Goal: Use online tool/utility: Use online tool/utility

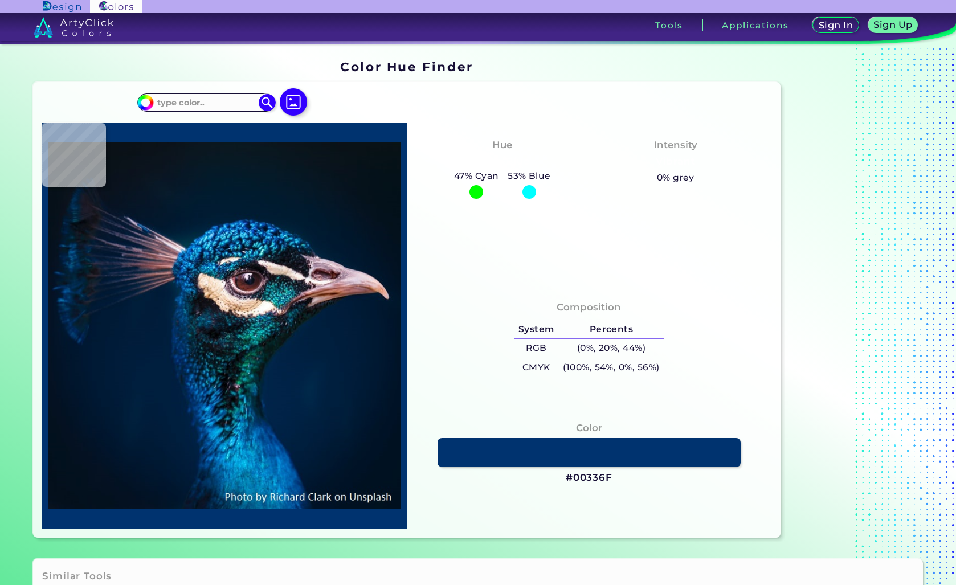
type input "#05121b"
type input "#05121B"
type input "#001b30"
type input "#001B30"
type input "#001e4c"
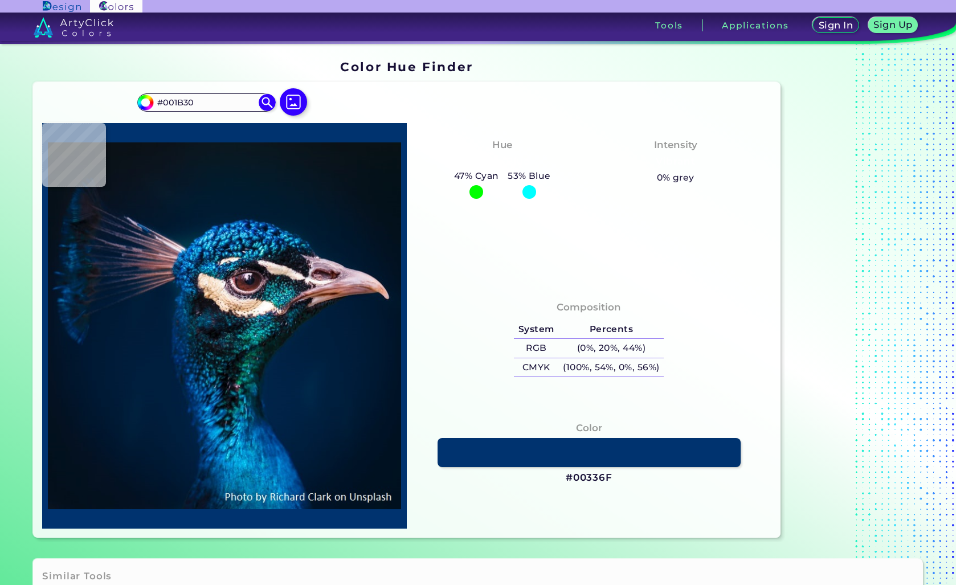
type input "#001E4C"
type input "#0b79b4"
type input "#0B79B4"
type input "#074d80"
type input "#074D80"
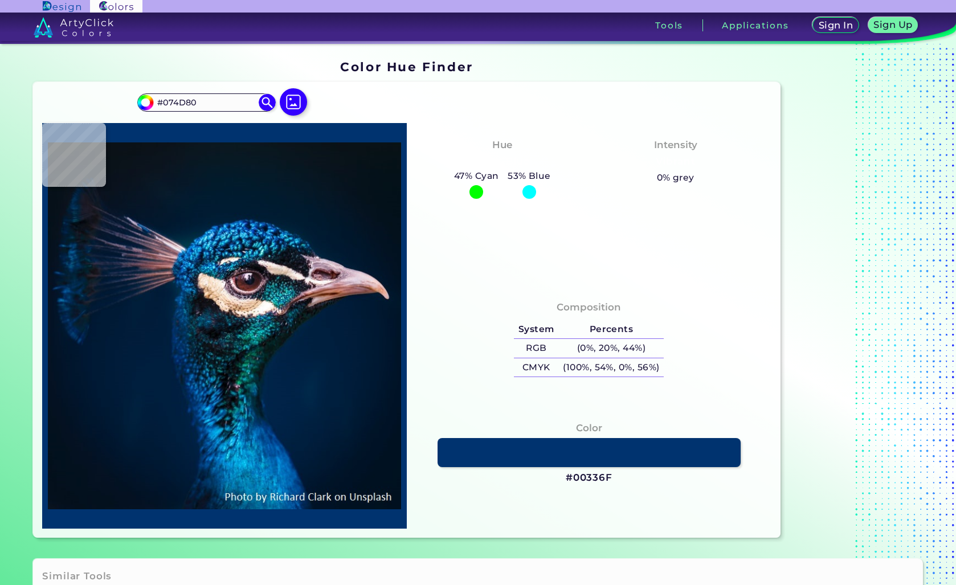
type input "#85889e"
type input "#85889E"
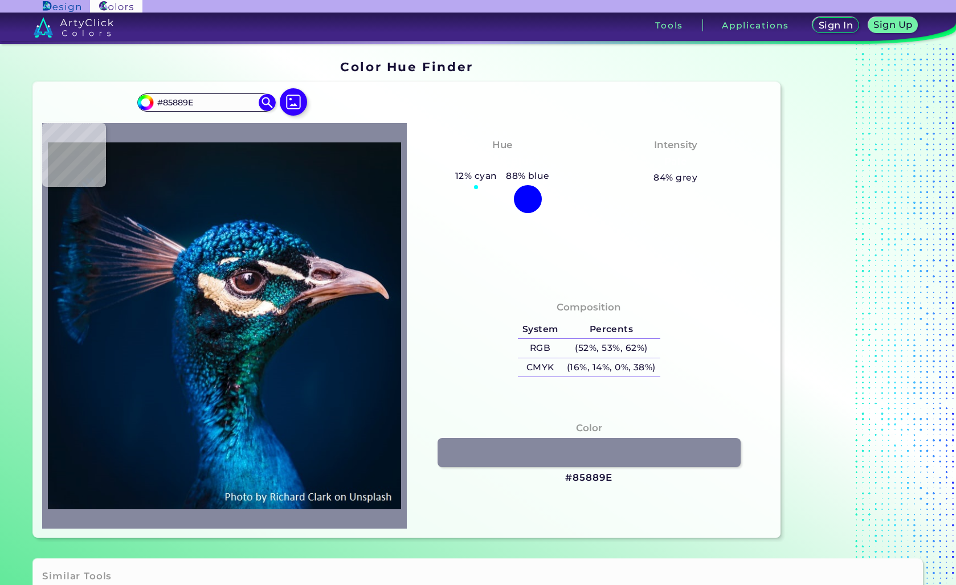
type input "#003b67"
type input "#003B67"
type input "#0d4d6c"
type input "#0D4D6C"
type input "#0e3f6f"
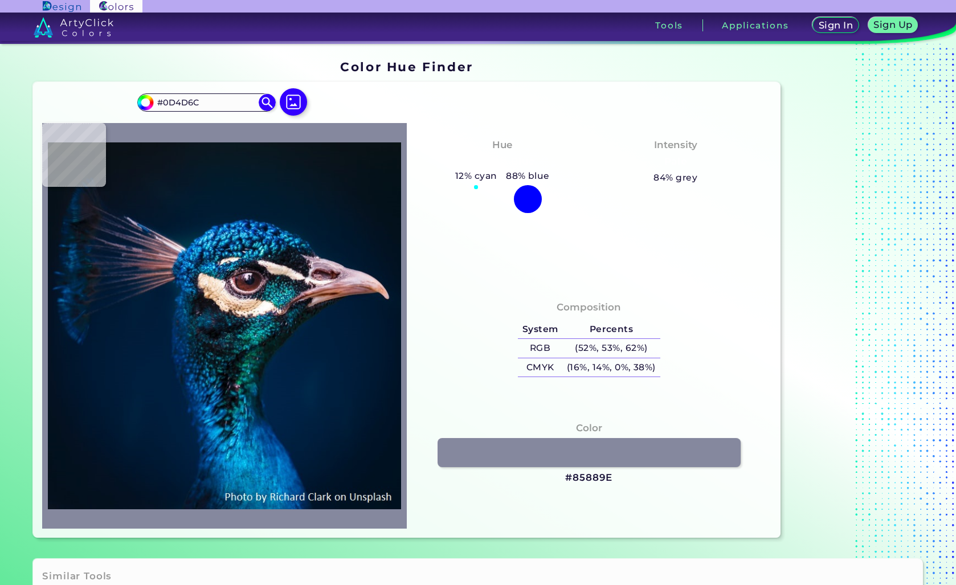
type input "#0E3F6F"
type input "#2c89a9"
type input "#2C89A9"
type input "#556480"
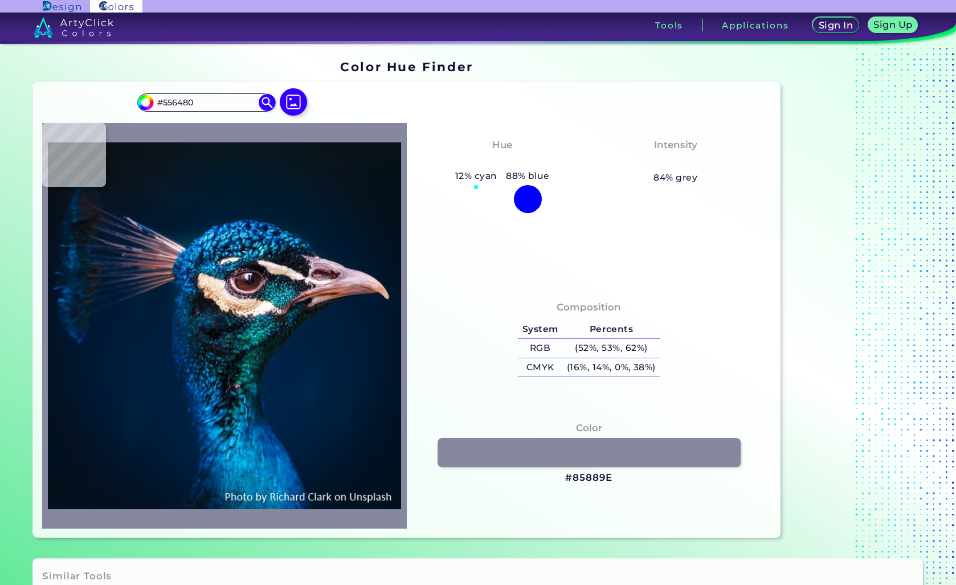
type input "#0a3e5e"
type input "#0A3E5E"
type input "#146483"
type input "#224f5e"
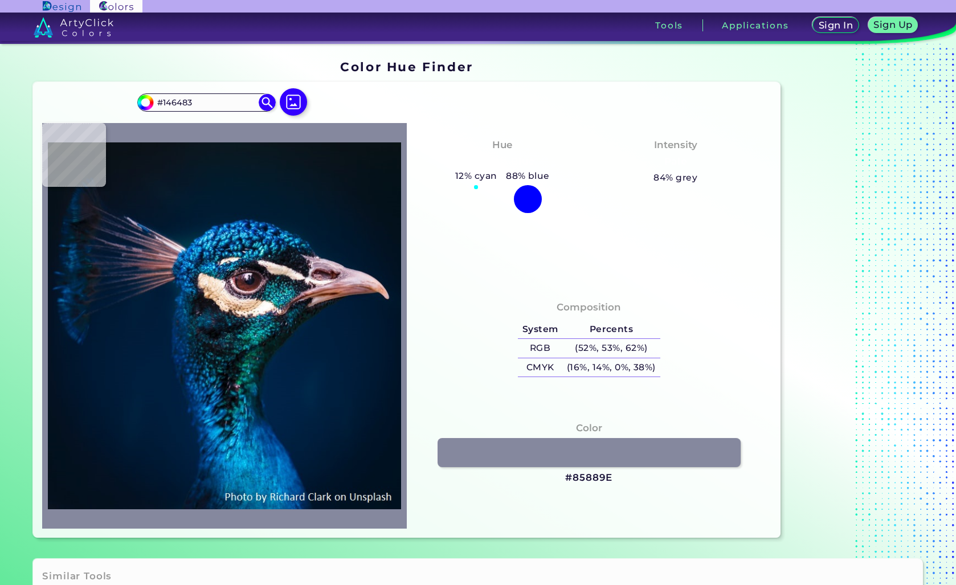
type input "#224F5E"
type input "#1f4558"
type input "#1F4558"
type input "#273b46"
type input "#273B46"
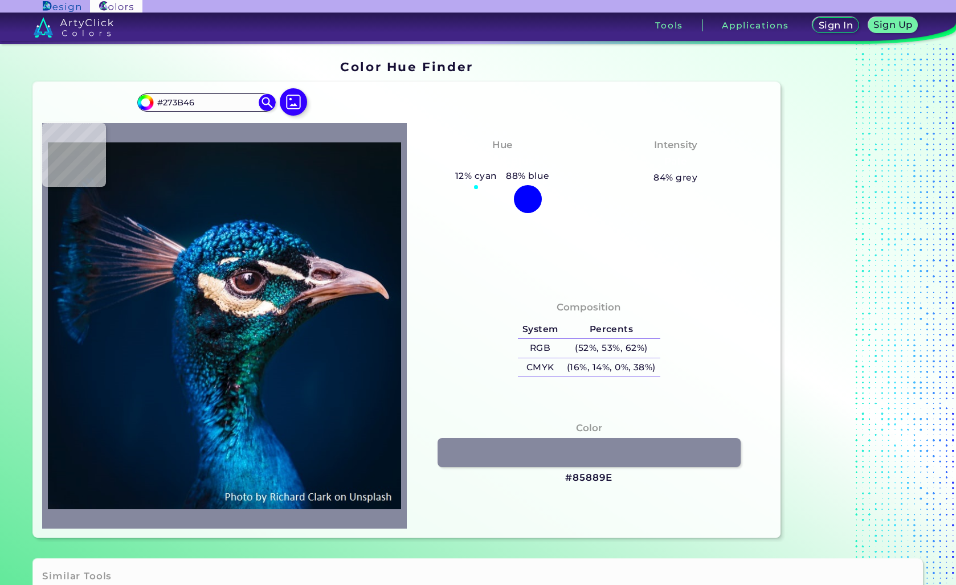
type input "#65575c"
type input "#65575C"
type input "#1f131e"
type input "#1F131E"
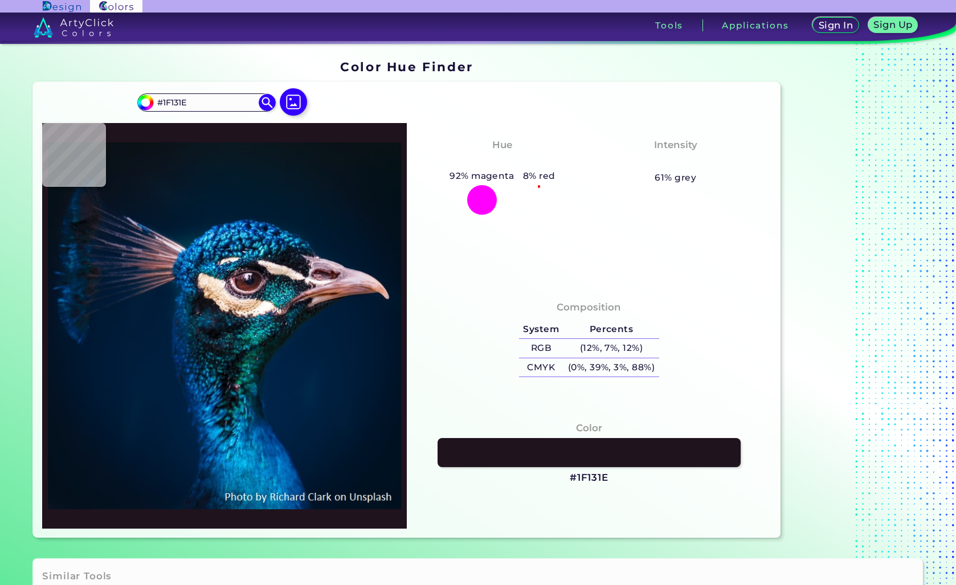
type input "#43323e"
type input "#43323E"
type input "#2a1522"
type input "#2A1522"
type input "#4b313b"
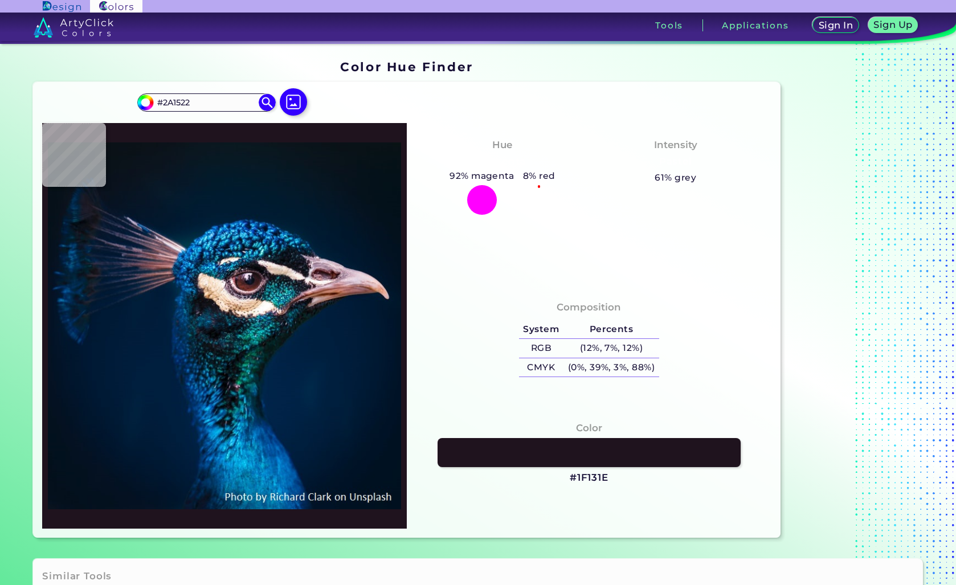
type input "#4B313B"
type input "#433032"
type input "#170b0c"
type input "#170B0C"
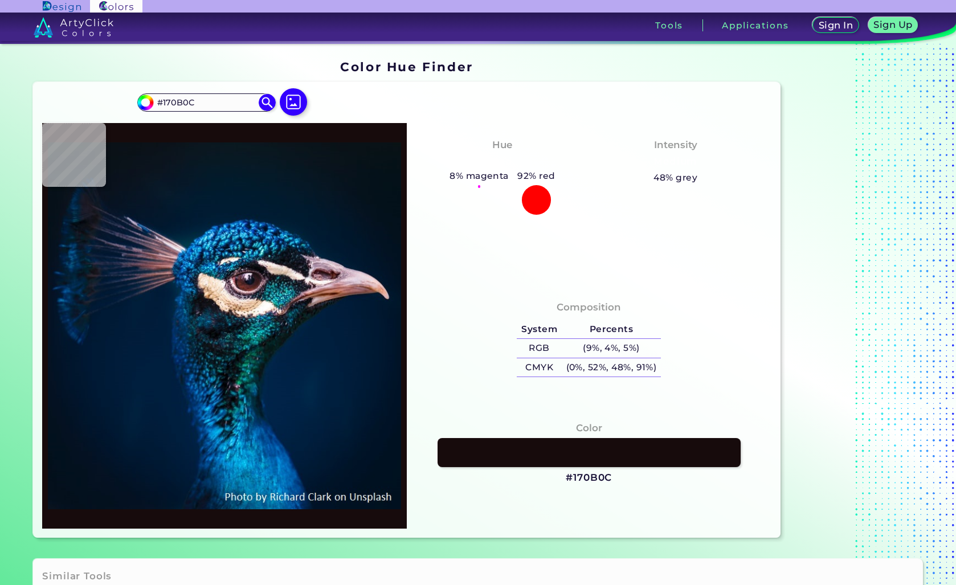
type input "#6b5a73"
type input "#6B5A73"
type input "#a790ad"
type input "#A790AD"
type input "#967997"
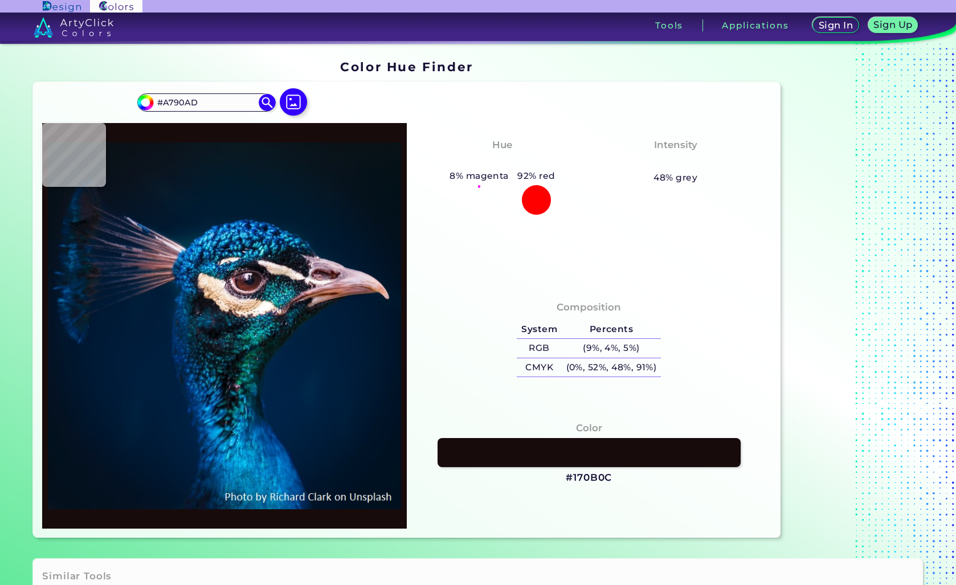
type input "#967997"
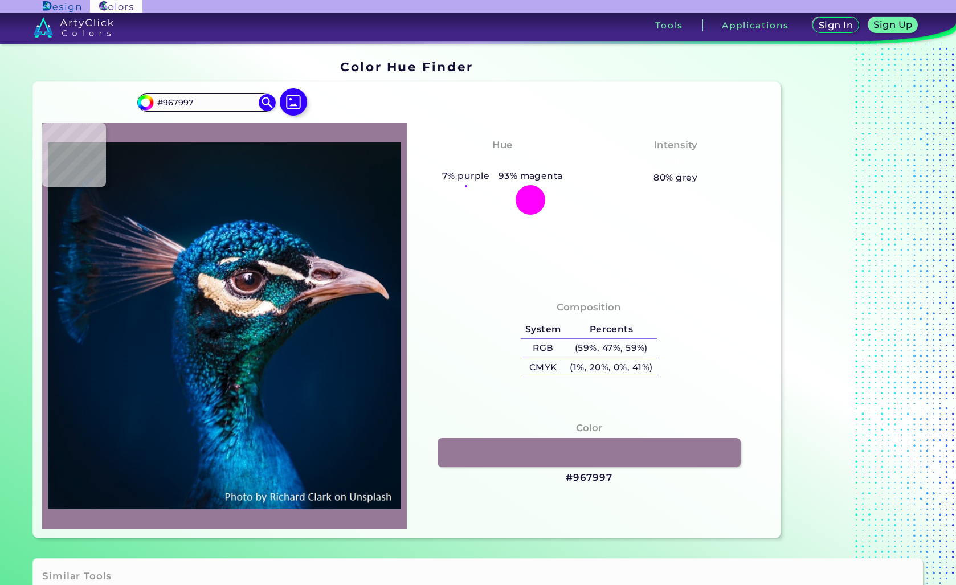
type input "#91708e"
type input "#91708E"
type input "#9d7e99"
type input "#9D7E99"
type input "#b395ae"
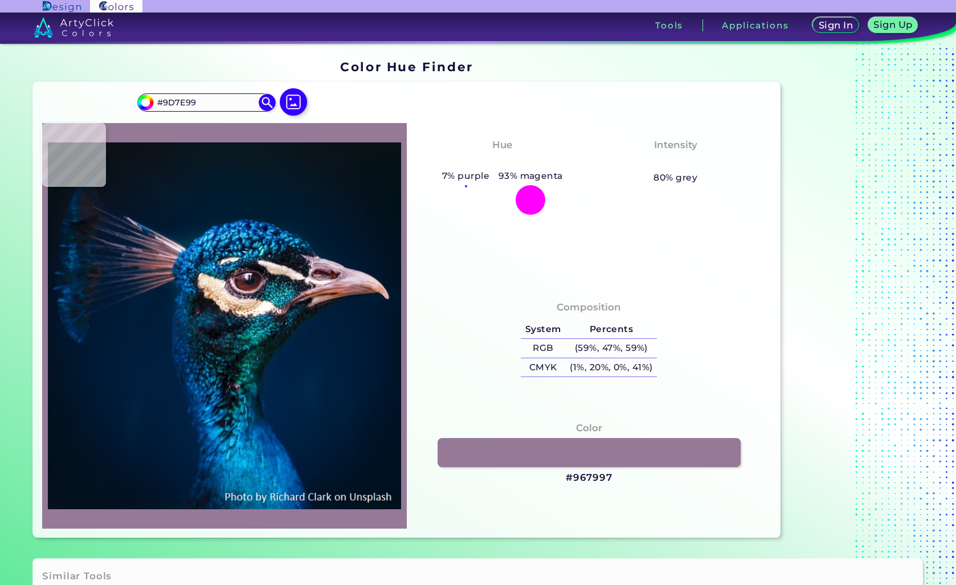
type input "#B395AE"
type input "#e3cae1"
type input "#E3CAE1"
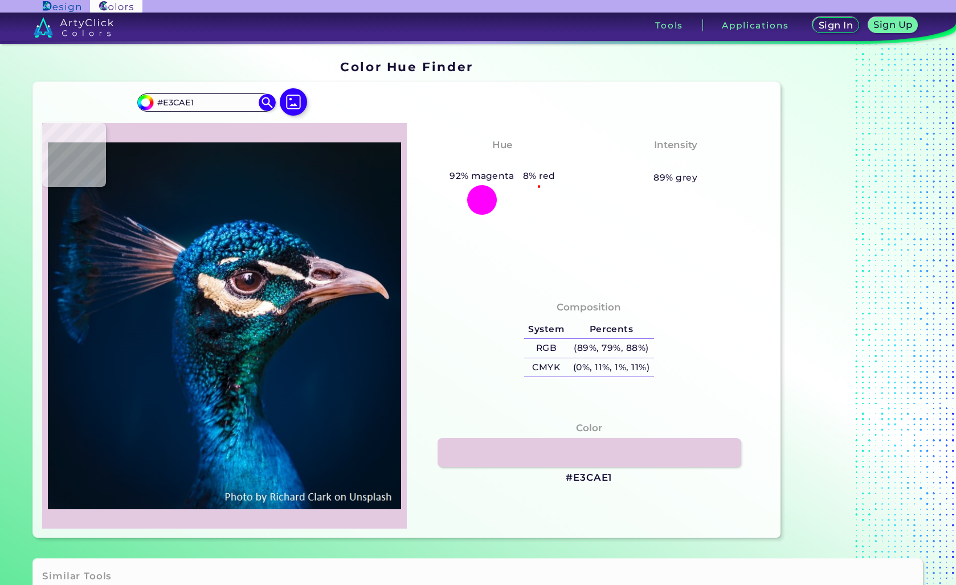
type input "#d8bcd4"
type input "#D8BCD4"
type input "#d0b9d5"
type input "#D0B9D5"
type input "#cab7d0"
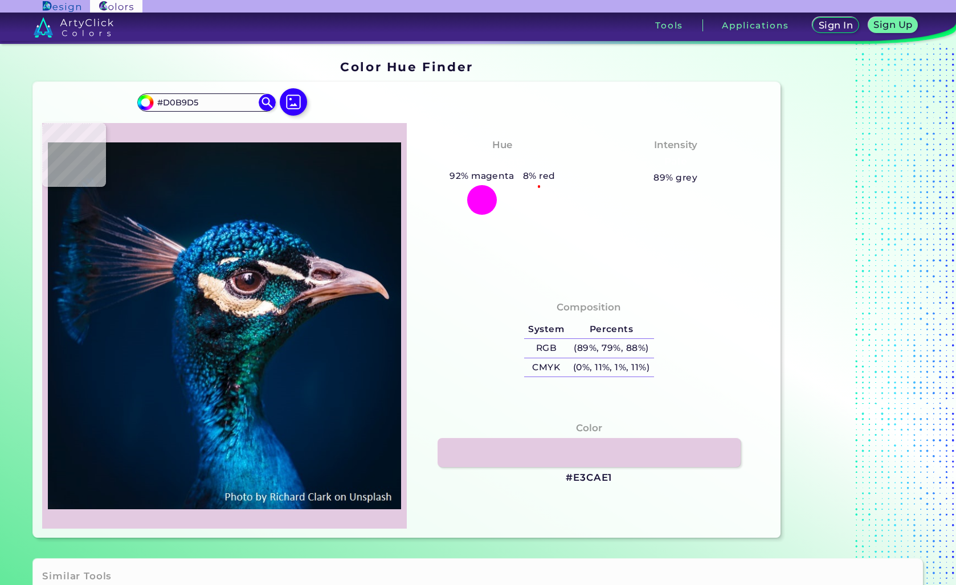
type input "#CAB7D0"
type input "#1a0a14"
type input "#1A0A14"
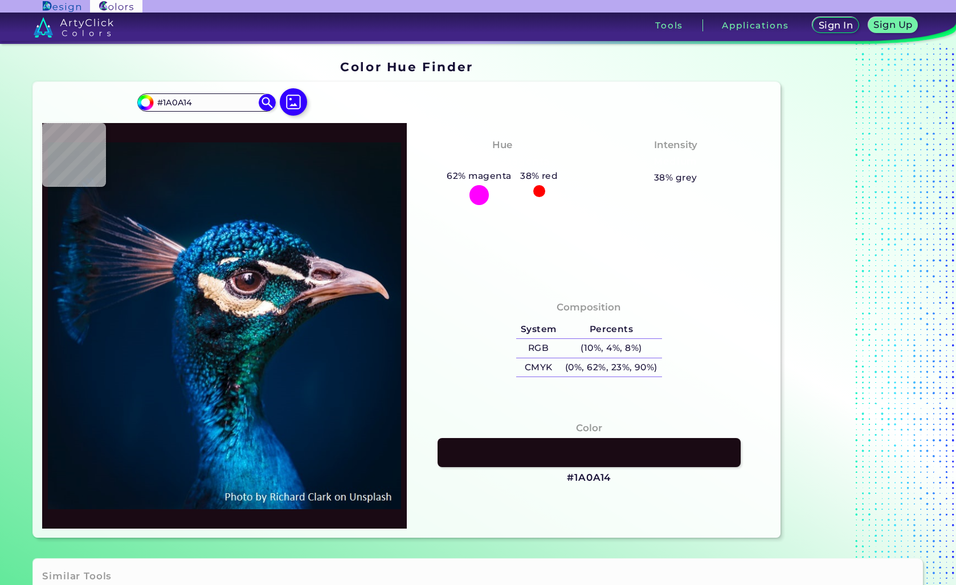
type input "#2c171e"
type input "#2C171E"
type input "#492f37"
type input "#492F37"
type input "#563644"
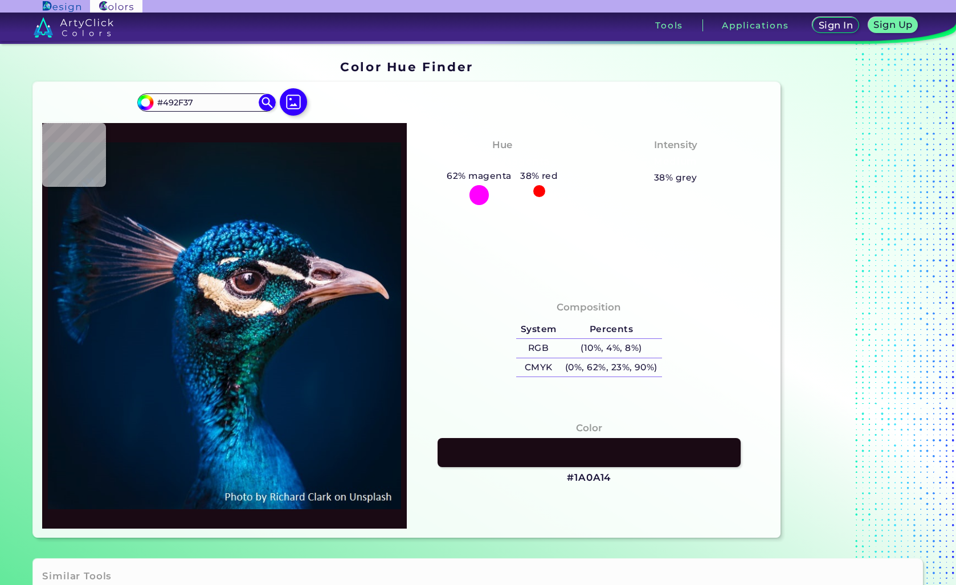
type input "#563644"
type input "#321322"
type input "#534852"
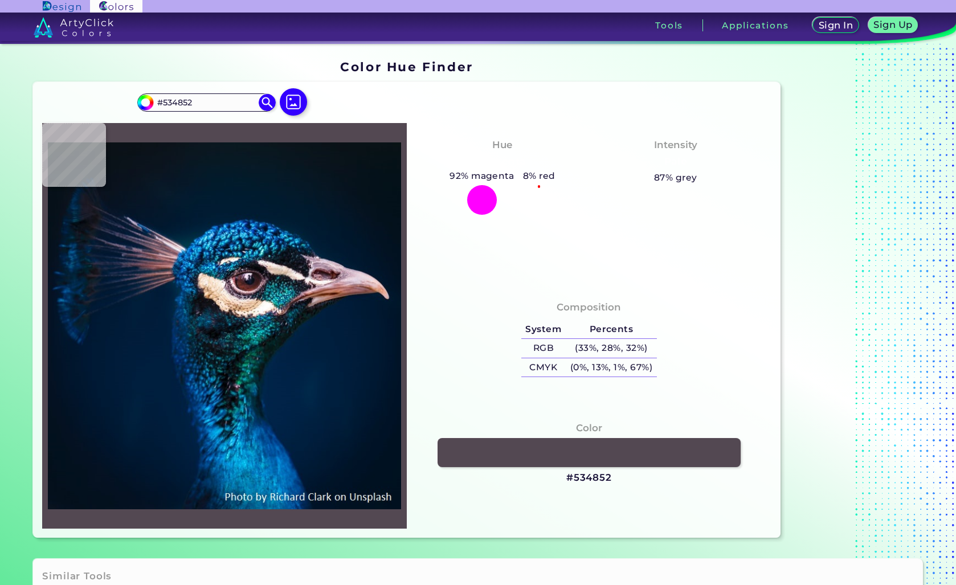
type input "#2b1722"
type input "#2B1722"
type input "#74545f"
type input "#74545F"
type input "#65464e"
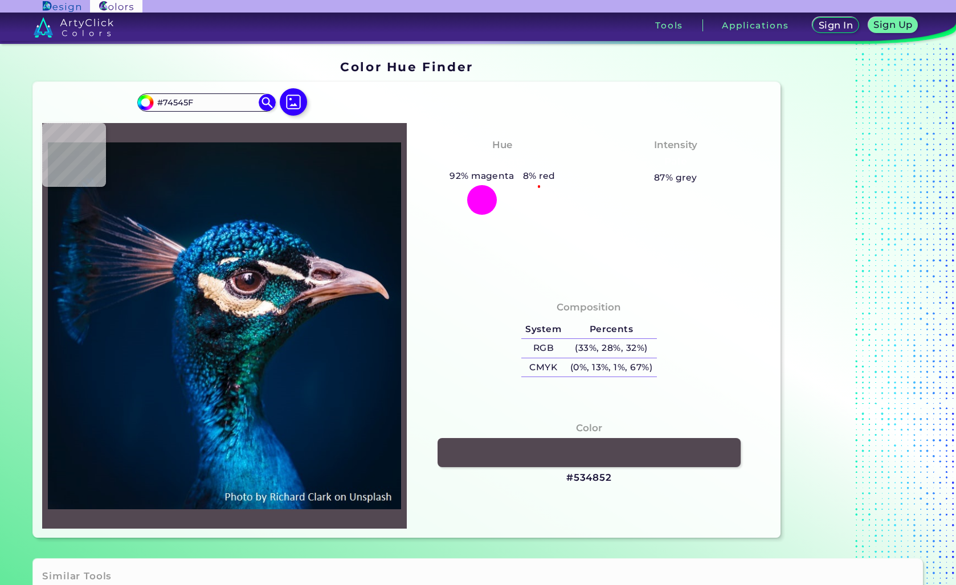
type input "#65464E"
type input "#351c25"
type input "#351C25"
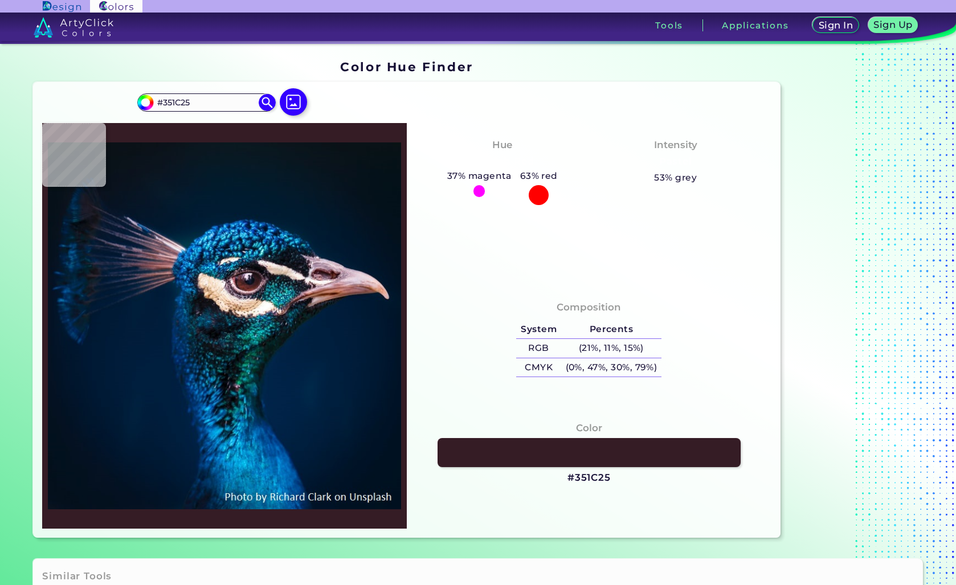
type input "#3e2731"
type input "#3E2731"
type input "#321c26"
type input "#321C26"
type input "#160513"
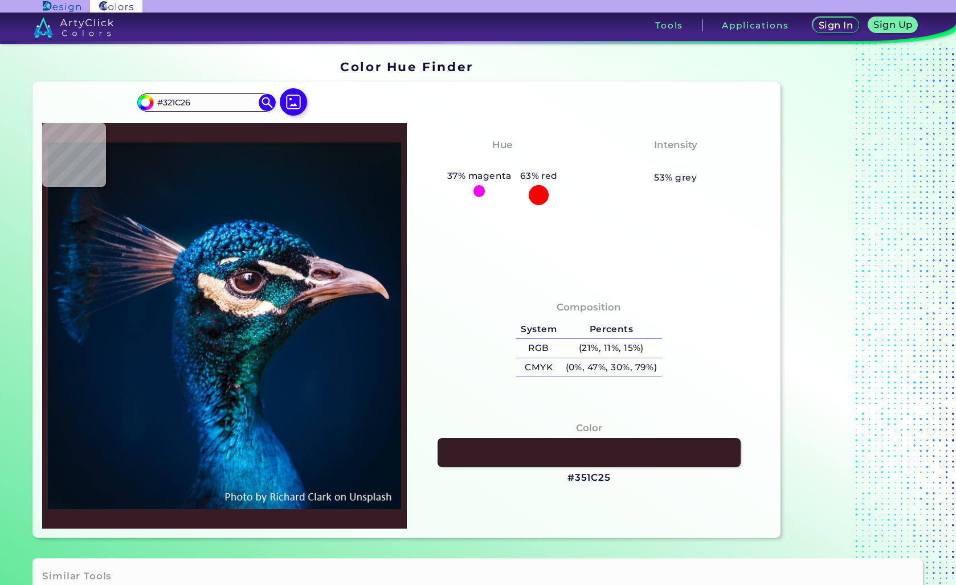
type input "#160513"
type input "#190917"
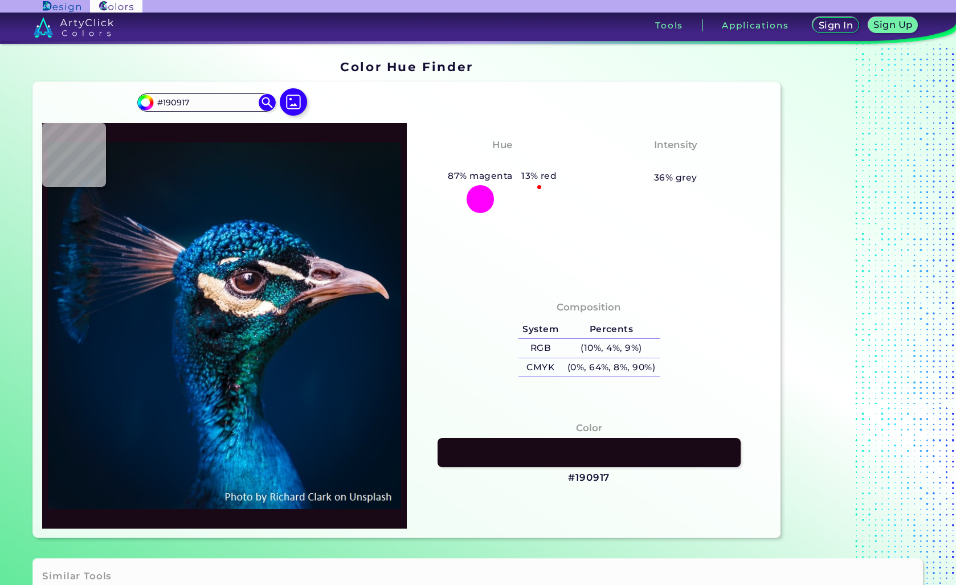
type input "#180815"
type input "#544a5a"
type input "#544A5A"
type input "#4c404e"
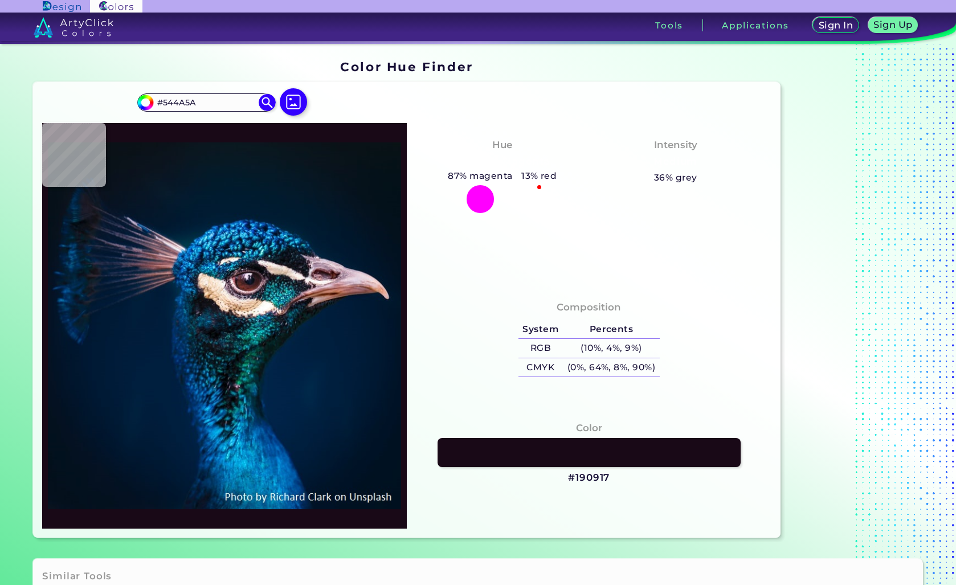
type input "#4C404E"
type input "#d9d0dc"
type input "#D9D0DC"
type input "#d4c9d2"
type input "#D4C9D2"
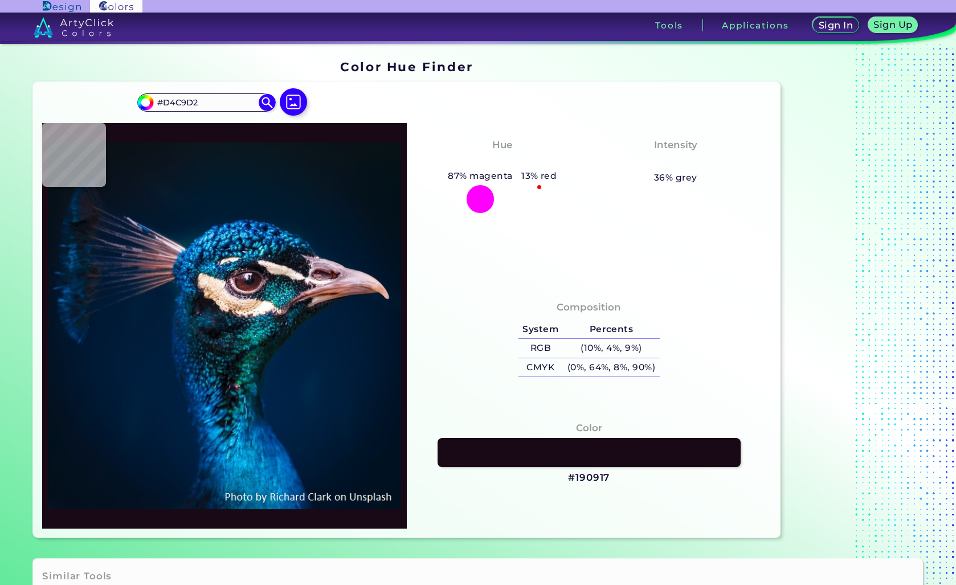
type input "#f3eaf2"
type input "#F3EAF2"
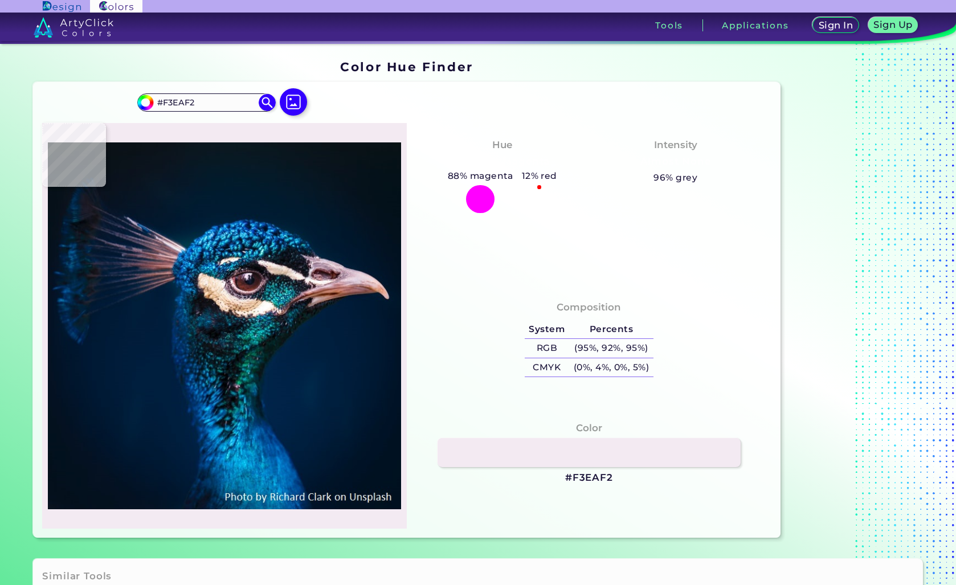
type input "#bbabb5"
type input "#BBABB5"
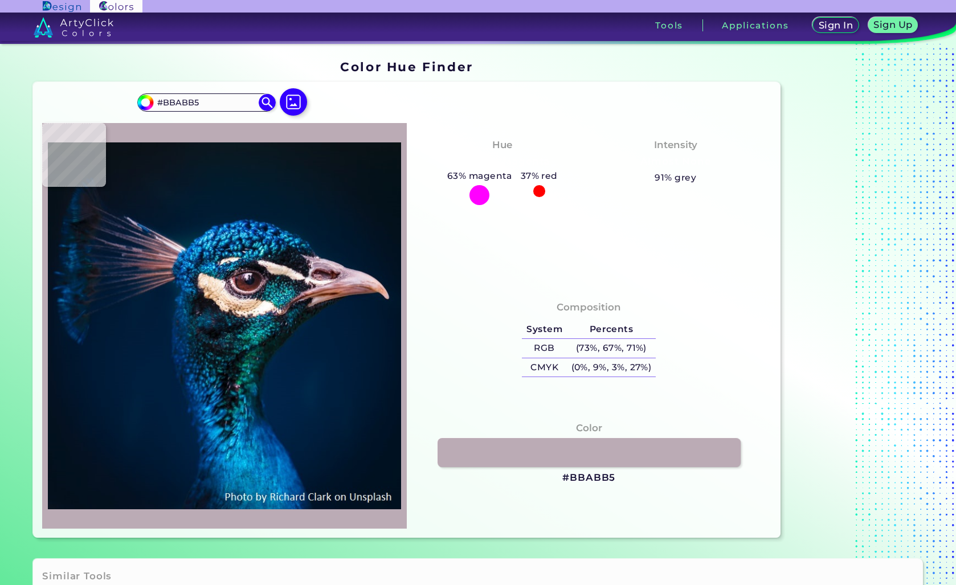
type input "#62535e"
type input "#62535E"
type input "#281828"
type input "#261723"
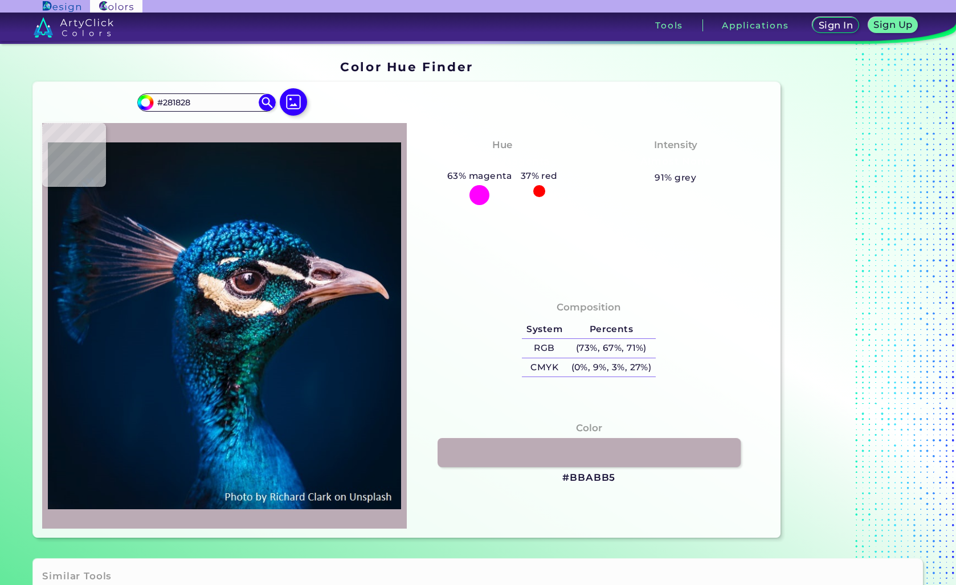
type input "#261723"
type input "#24141e"
type input "#24141E"
type input "#22131d"
type input "#22131D"
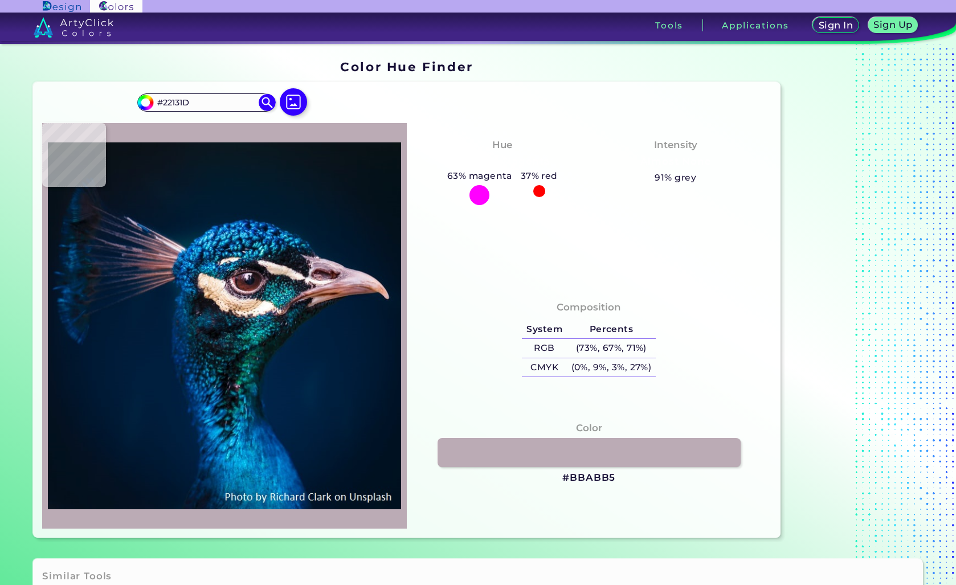
type input "#261923"
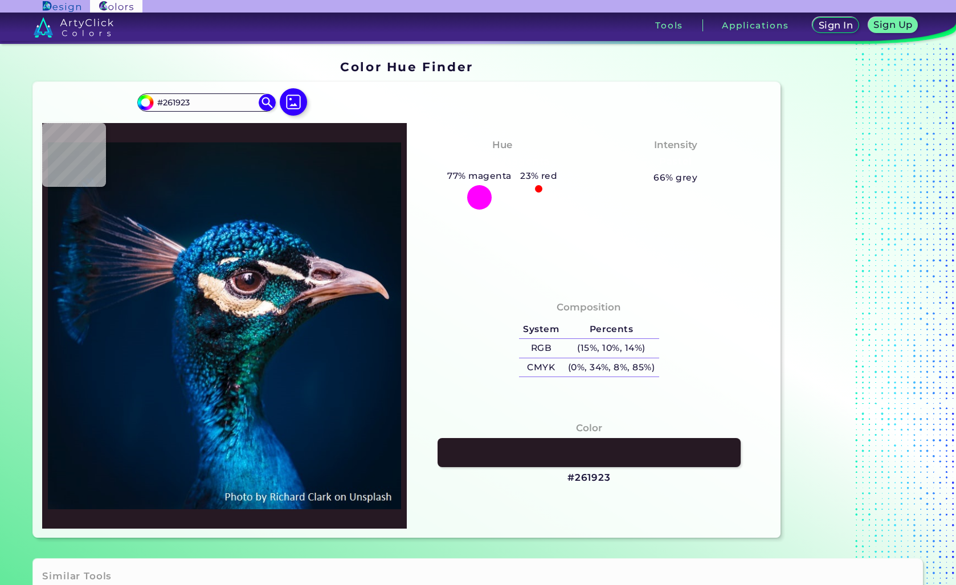
type input "#271922"
type input "#2f232c"
type input "#2F232C"
type input "#2d1c25"
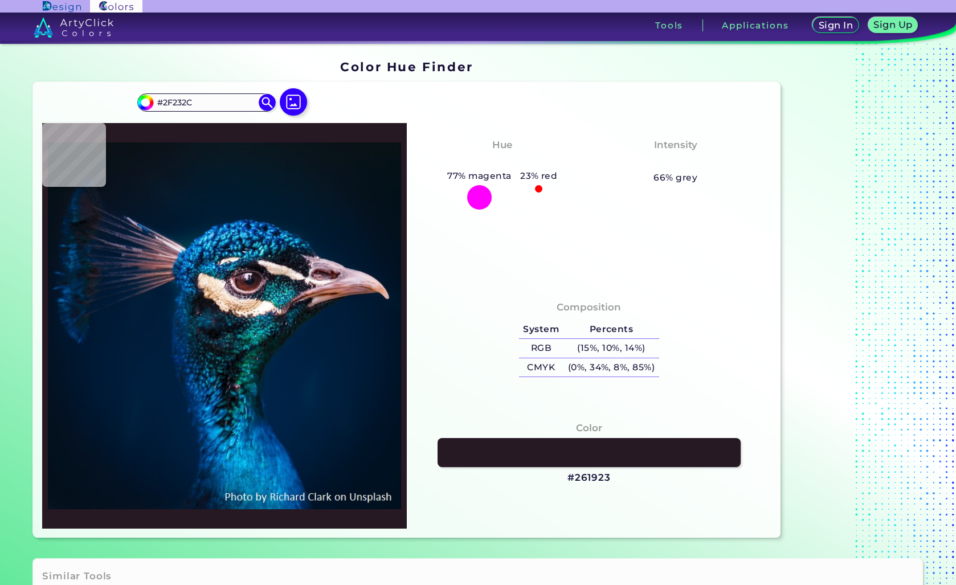
type input "#2D1C25"
type input "#281b23"
type input "#281B23"
type input "#2e1a21"
type input "#2E1A21"
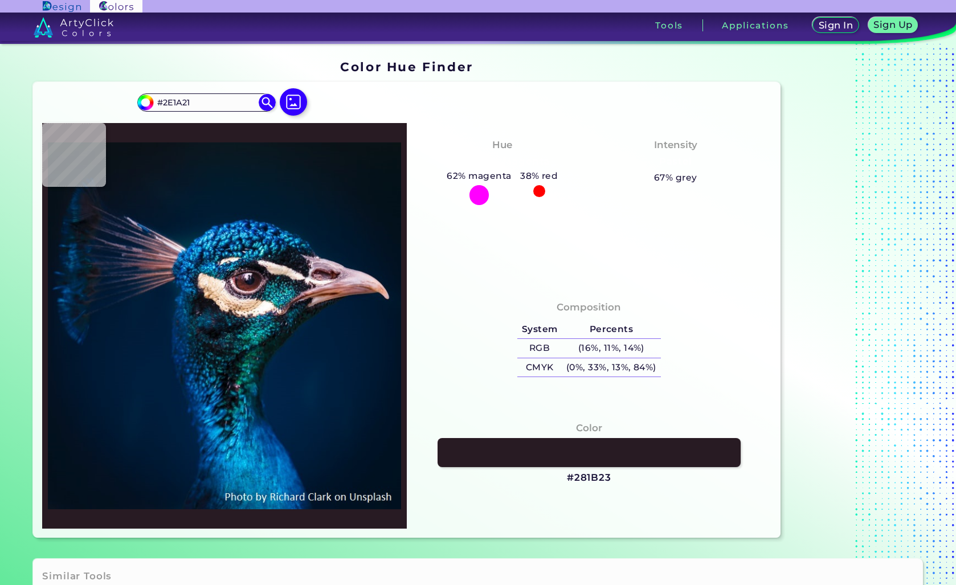
type input "#2e1c22"
type input "#2E1C22"
type input "#2e1d22"
type input "#2E1D22"
type input "#311e22"
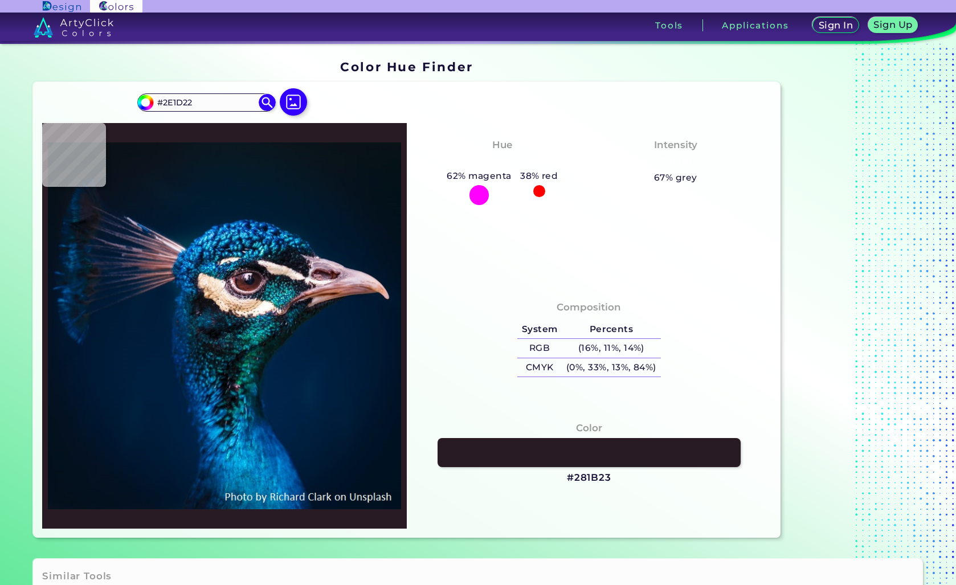
type input "#311E22"
type input "#351b1f"
type input "#351B1F"
type input "#381a1e"
type input "#381A1E"
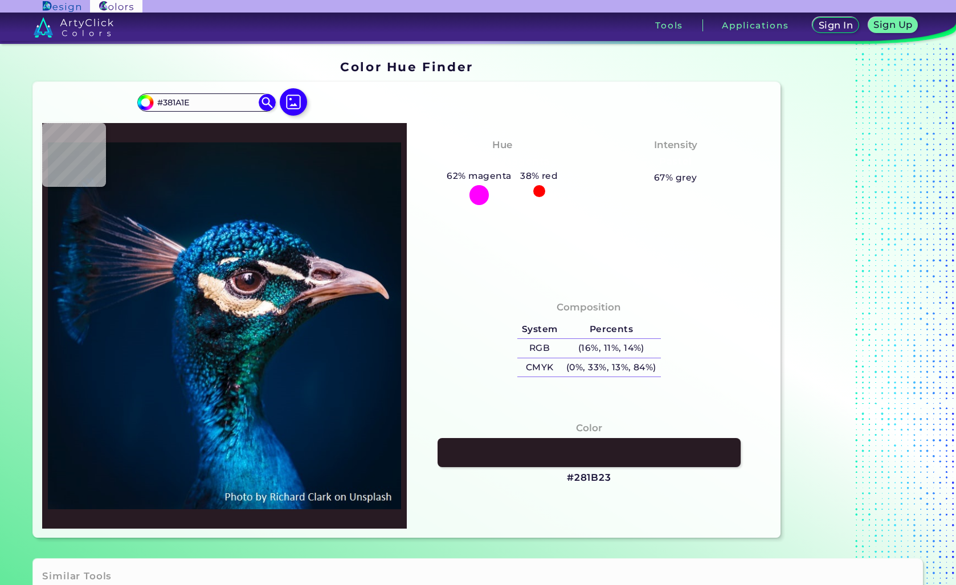
type input "#371b1c"
type input "#371B1C"
type input "#3a1c1d"
type input "#3A1C1D"
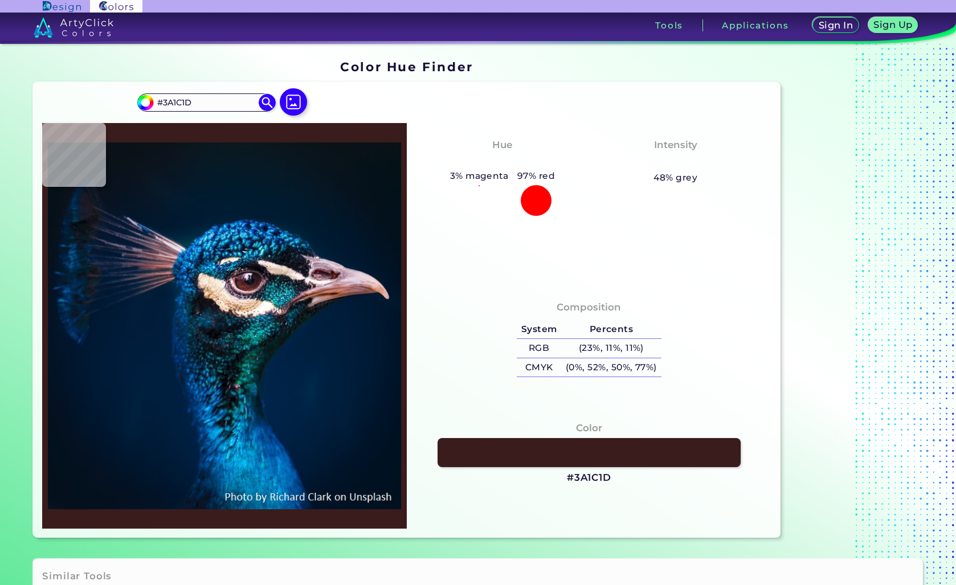
type input "#3c1c1b"
type input "#3C1C1B"
type input "#411e20"
type input "#411E20"
type input "#604146"
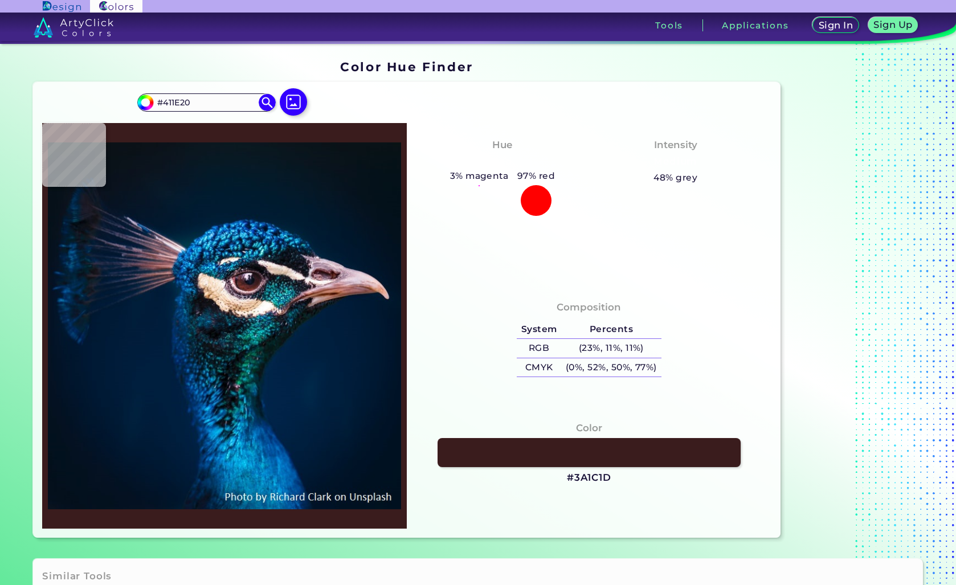
type input "#604146"
type input "#bc98a6"
type input "#BC98A6"
type input "#8d7180"
type input "#8D7180"
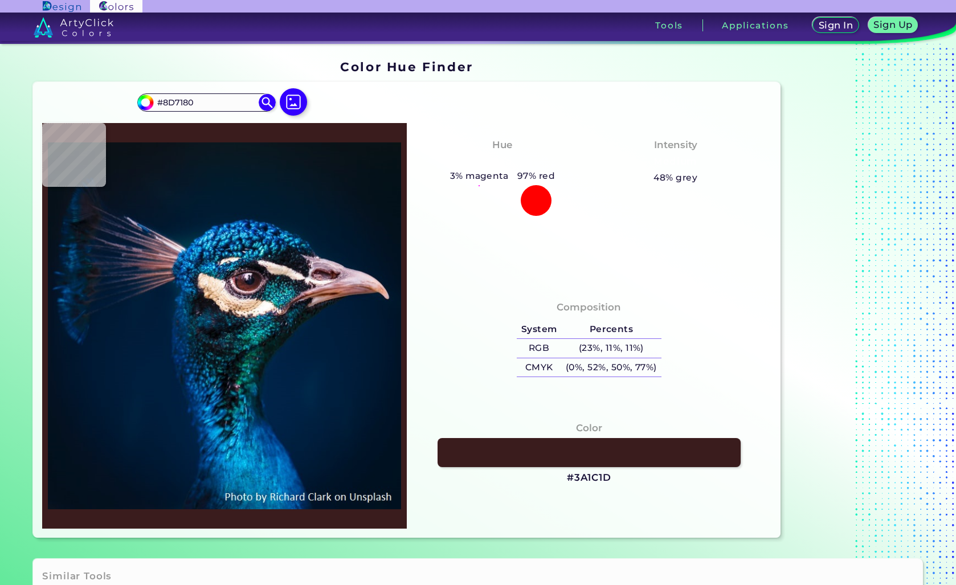
type input "#3d3648"
type input "#3D3648"
type input "#4e4857"
type input "#4E4857"
type input "#1c1526"
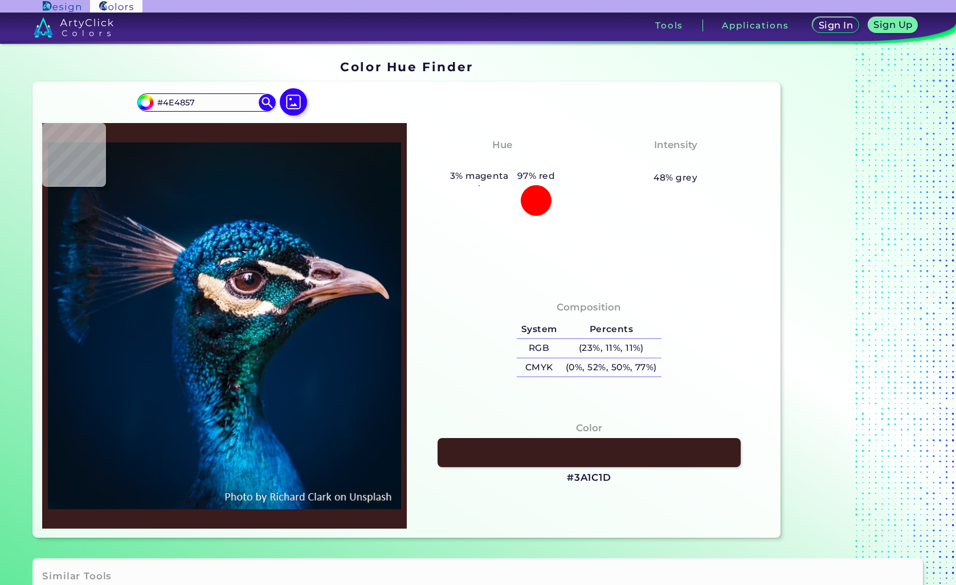
type input "#1C1526"
type input "#0c3242"
type input "#0C3242"
type input "#12505c"
type input "#12505C"
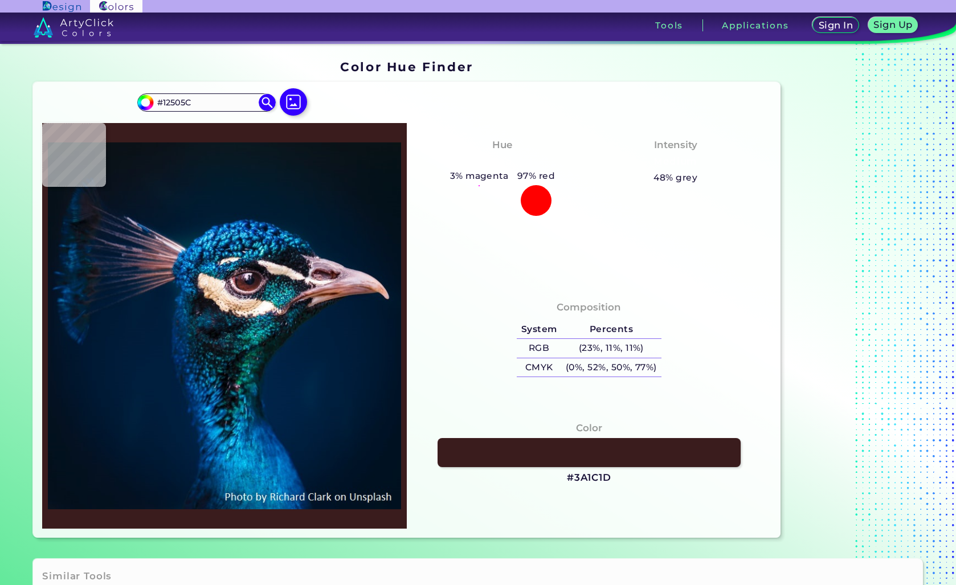
type input "#003c44"
type input "#003C44"
type input "#125a5b"
type input "#125A5B"
type input "#156b76"
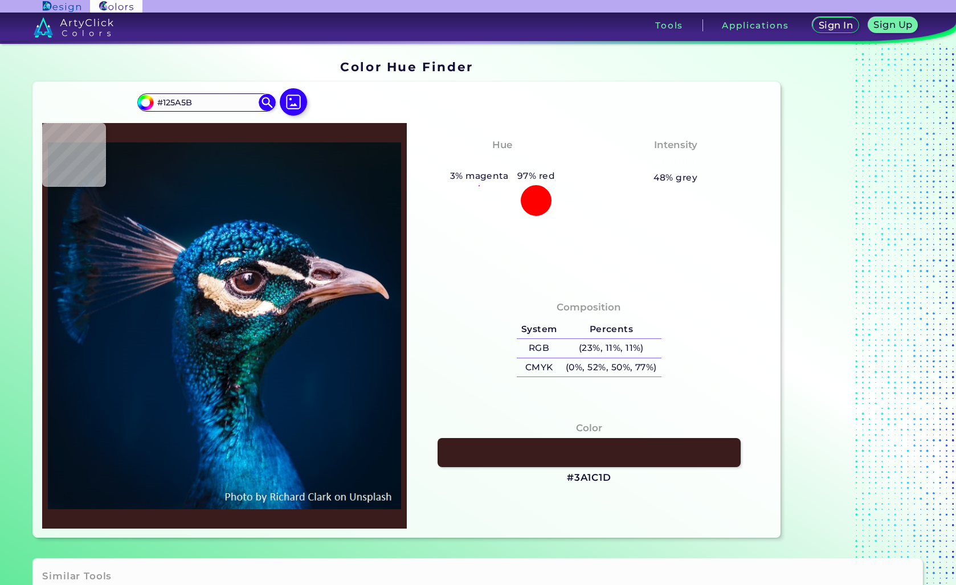
type input "#156B76"
type input "#65a397"
type input "#65A397"
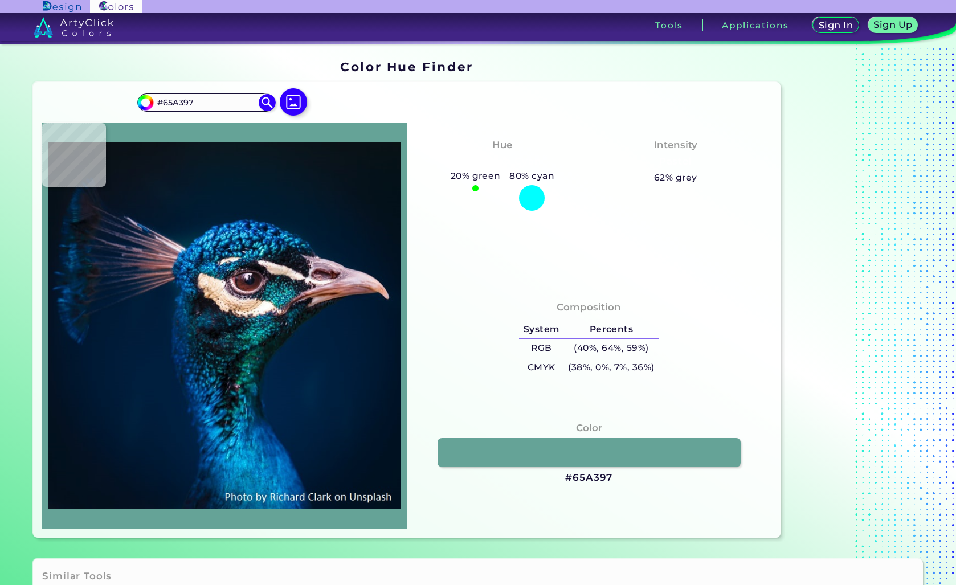
type input "#fefffc"
type input "#FEFFFC"
type input "#fcfdff"
type input "#FCFDFF"
type input "#fefdfc"
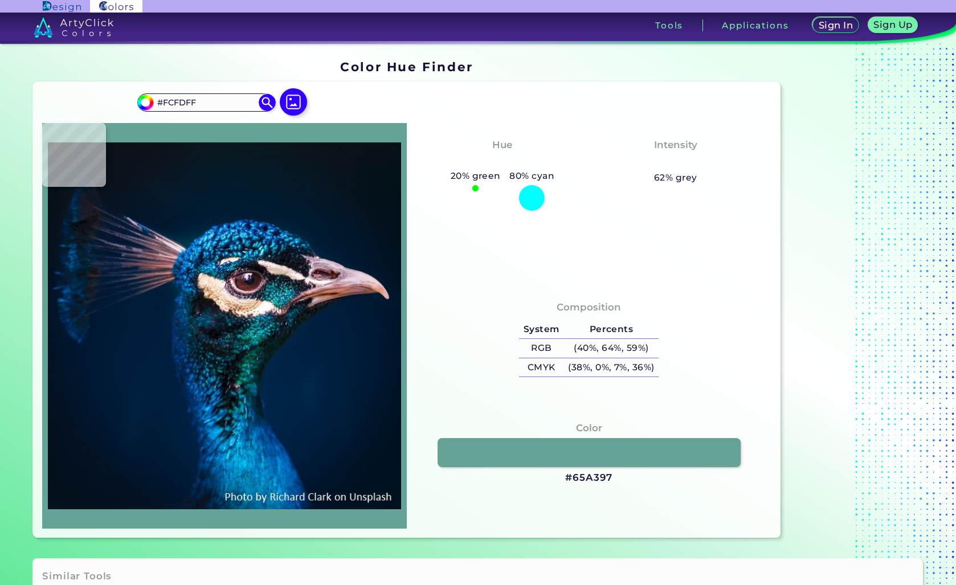
type input "#FEFDFC"
type input "#fffaf7"
type input "#FFFAF7"
type input "#fff9f2"
type input "#FFF9F2"
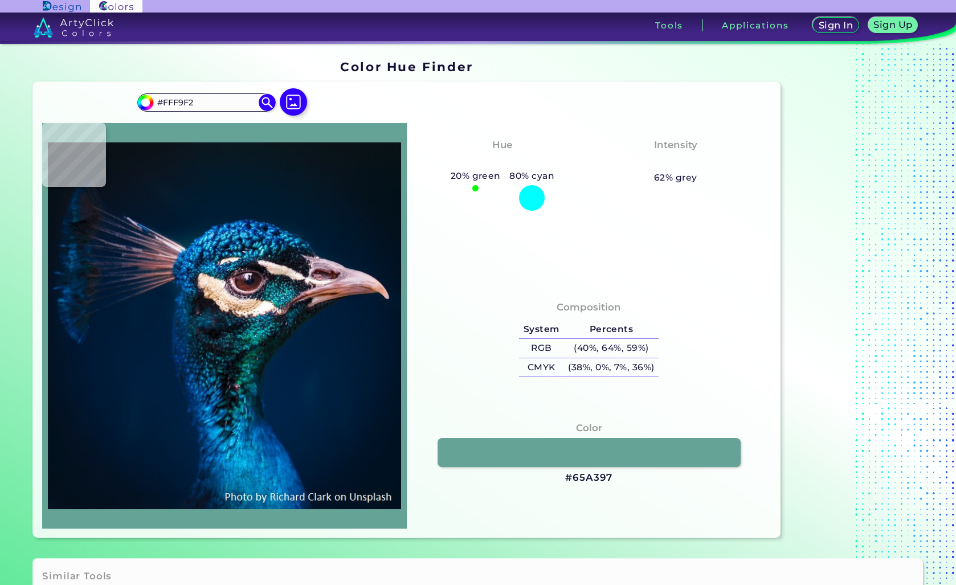
type input "#fef4ed"
type input "#FEF4ED"
type input "#c9b3b4"
type input "#C9B3B4"
type input "#af949e"
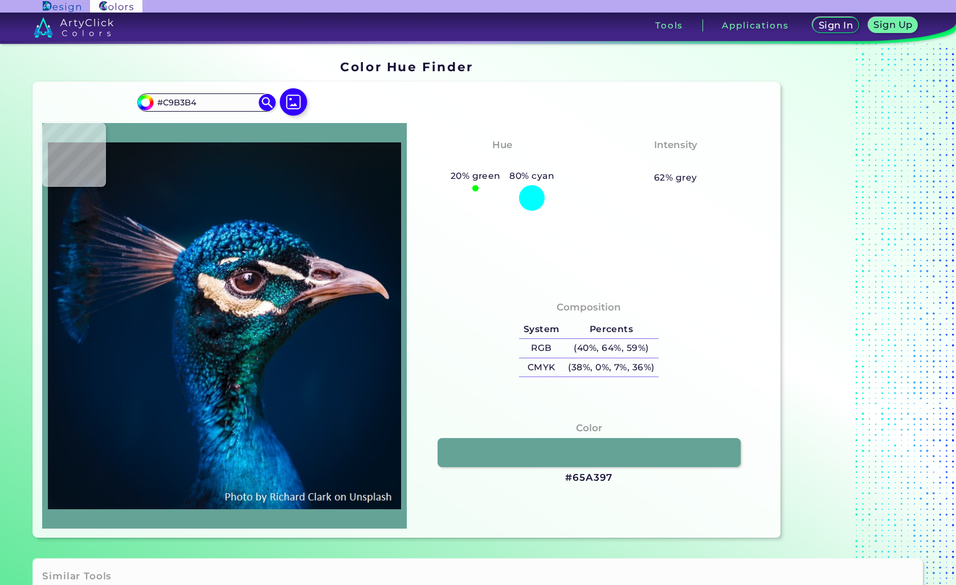
type input "#AF949E"
type input "#9f8585"
type input "#9F8585"
type input "#faf7ed"
type input "#FAF7ED"
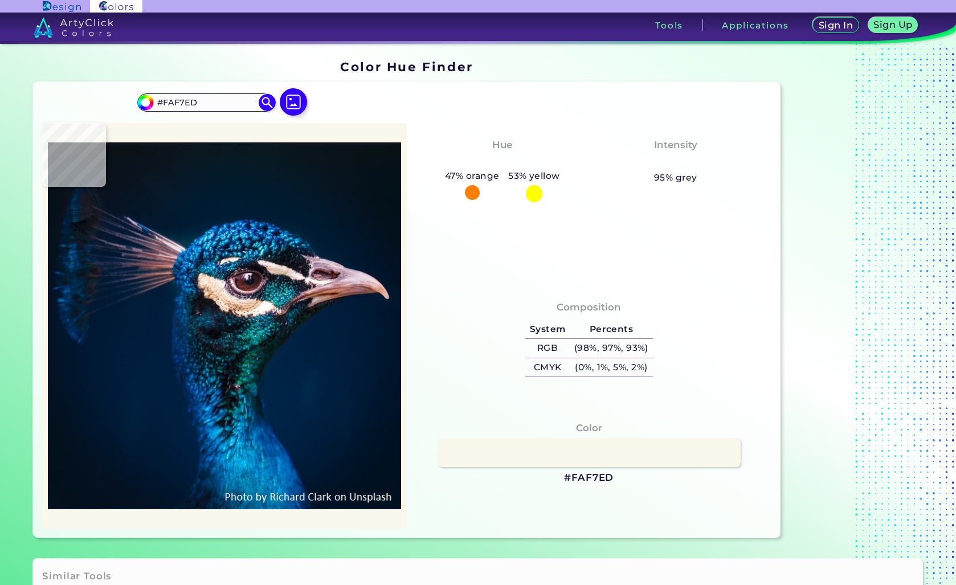
type input "#fff8f5"
type input "#FFF8F5"
type input "#f9faec"
type input "#F9FAEC"
type input "#f9f3df"
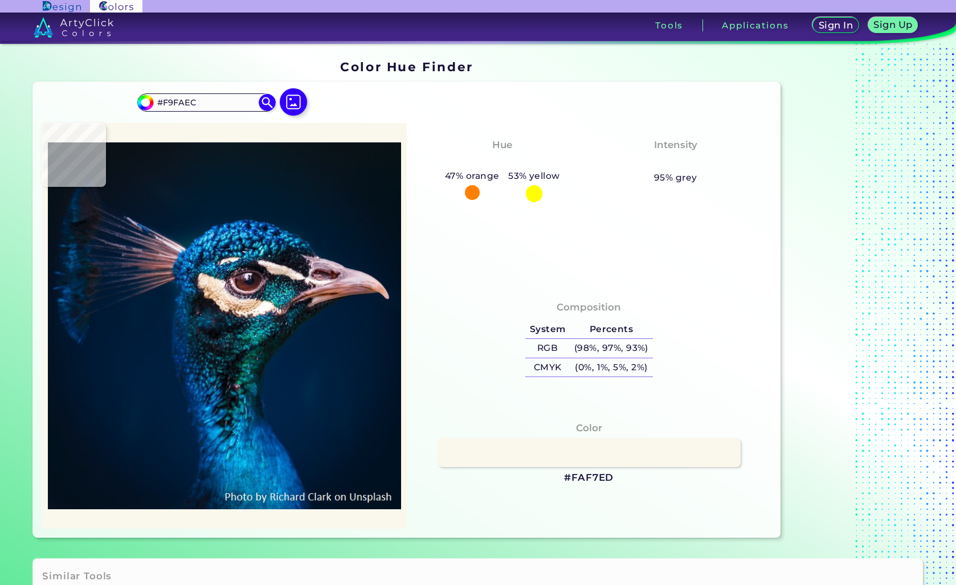
type input "#F9F3DF"
type input "#e8d9c8"
type input "#E8D9C8"
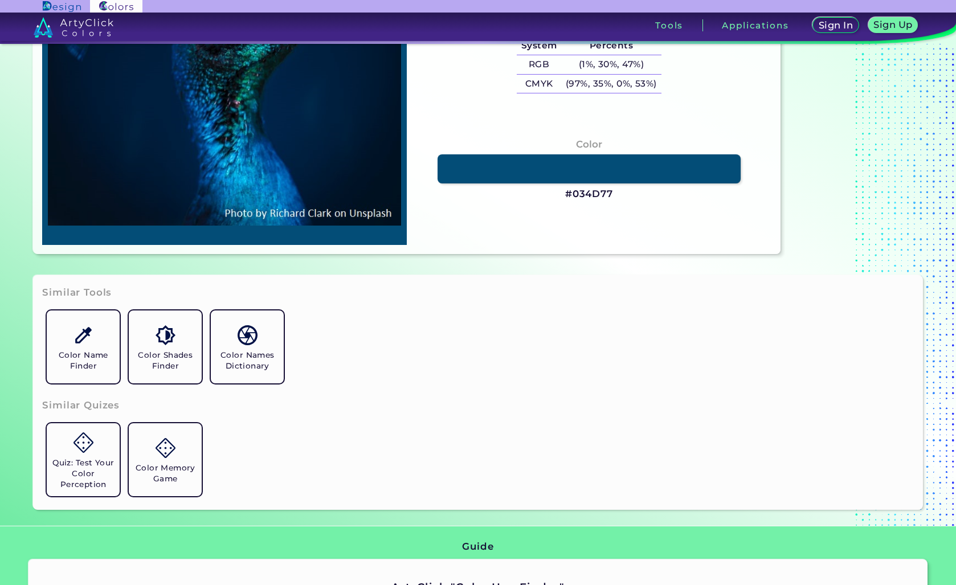
scroll to position [285, 0]
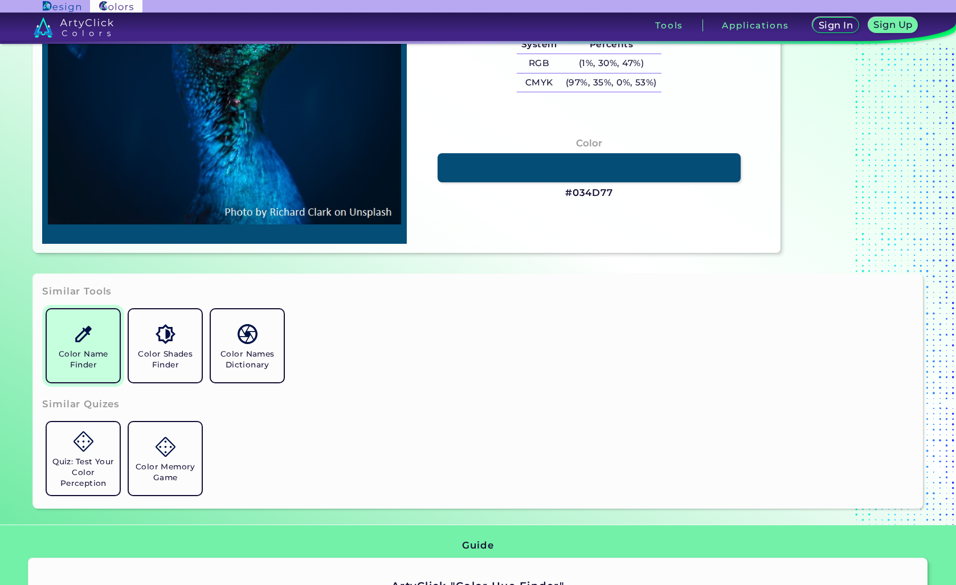
click at [88, 346] on link "Color Name Finder" at bounding box center [83, 346] width 82 height 82
